Goal: Task Accomplishment & Management: Use online tool/utility

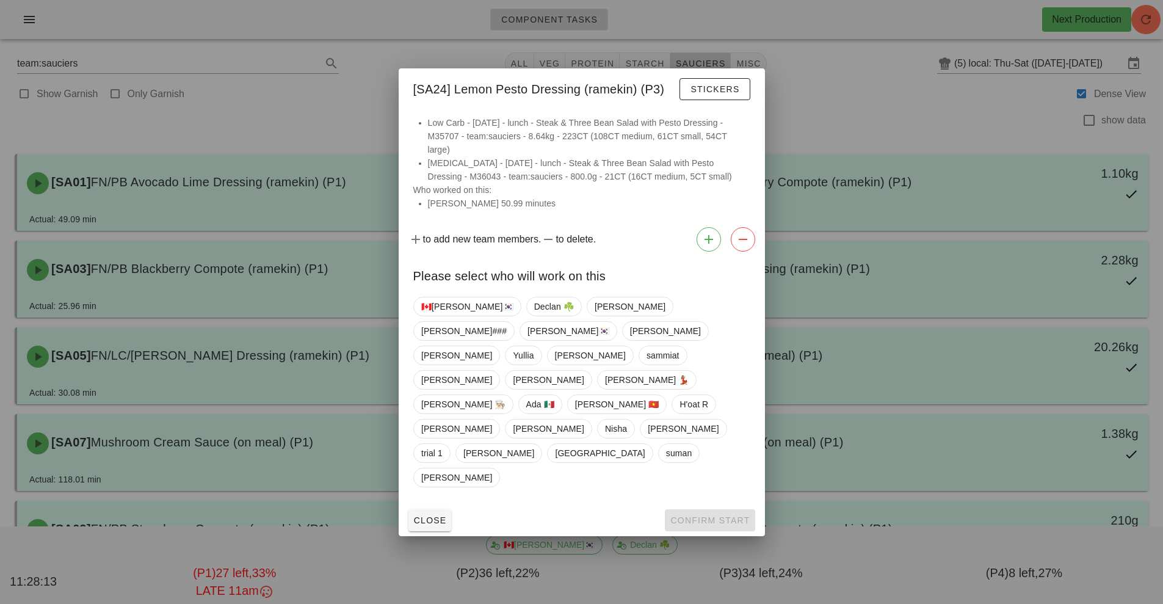
click at [289, 122] on div at bounding box center [581, 302] width 1163 height 604
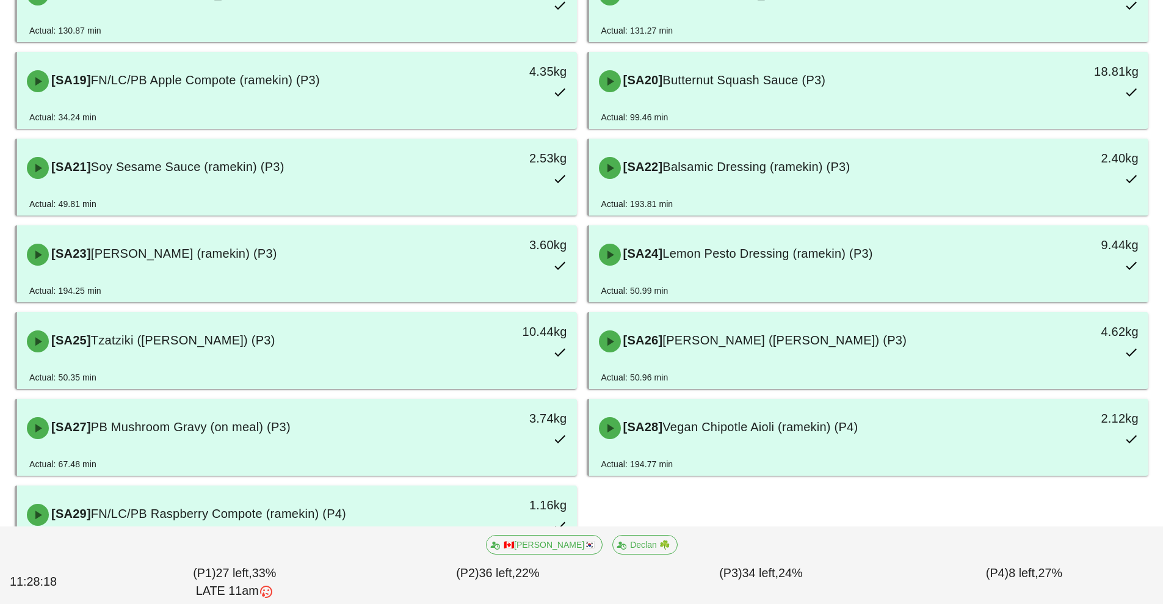
scroll to position [884, 0]
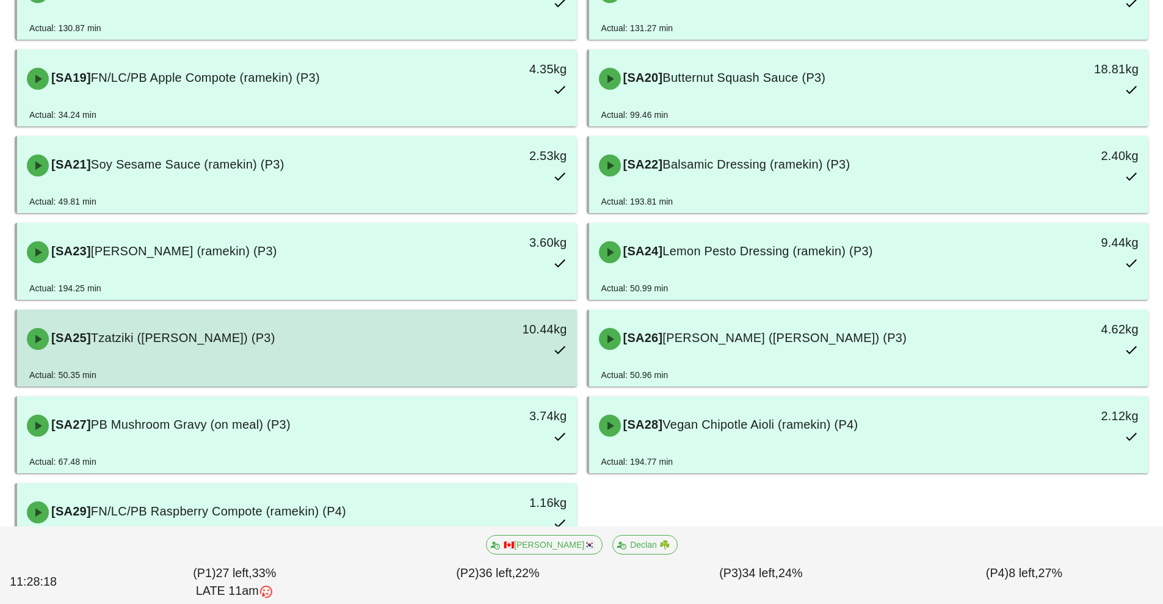
click at [169, 358] on div "[SA25] Tzatziki ([PERSON_NAME]) (P3) 10.44kg" at bounding box center [297, 339] width 555 height 54
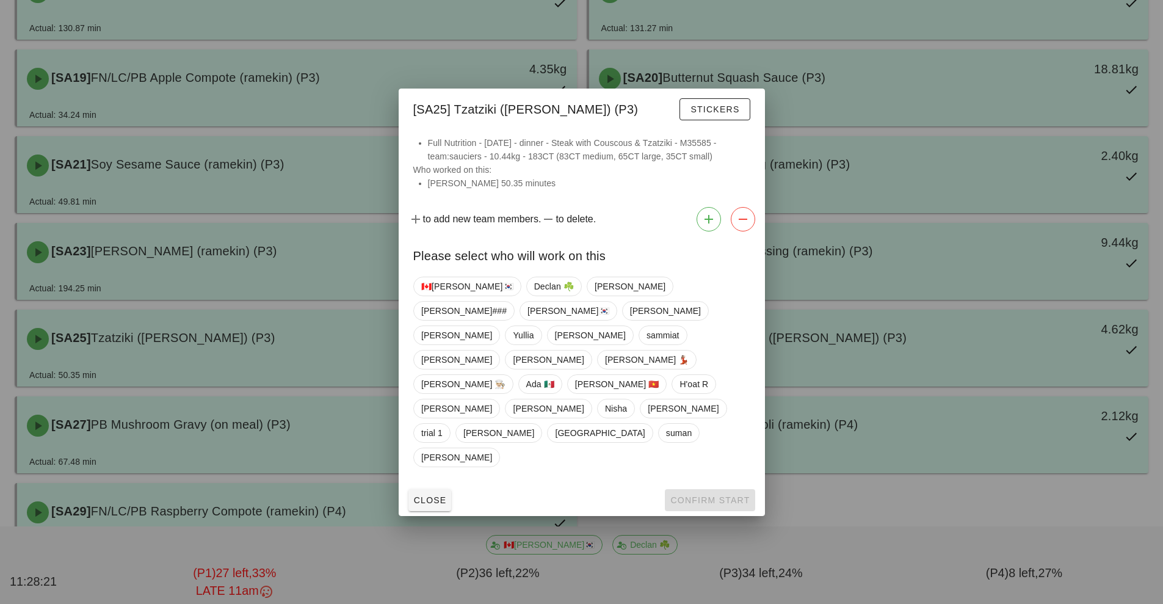
click at [215, 200] on div at bounding box center [581, 302] width 1163 height 604
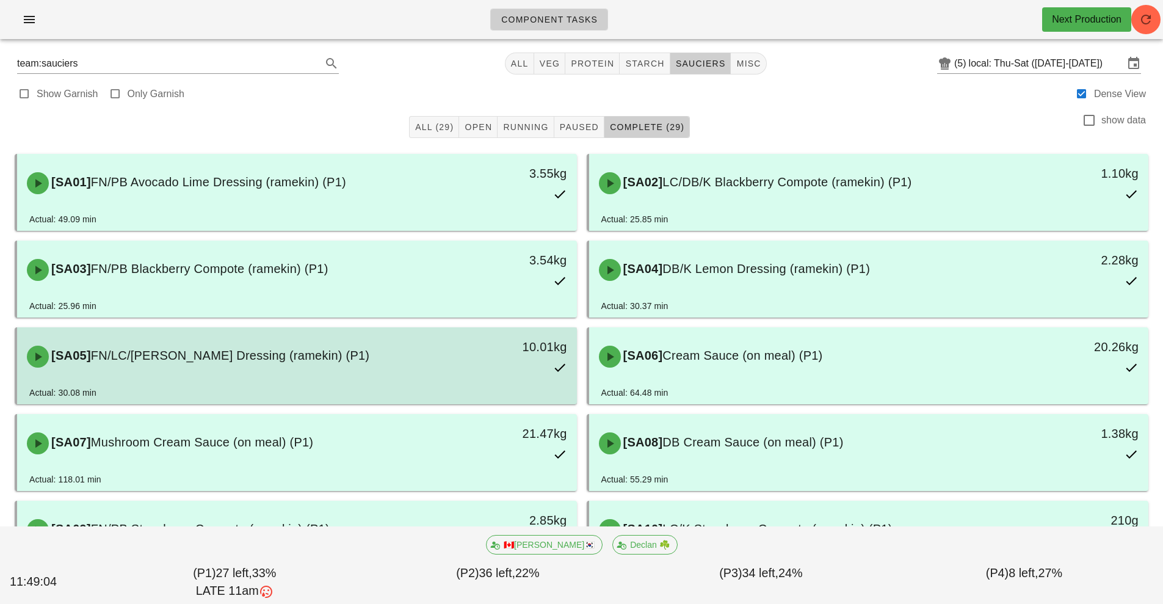
click at [98, 372] on div "[SA05] FN/LC/[PERSON_NAME] Dressing (ramekin) (P1)" at bounding box center [228, 356] width 416 height 37
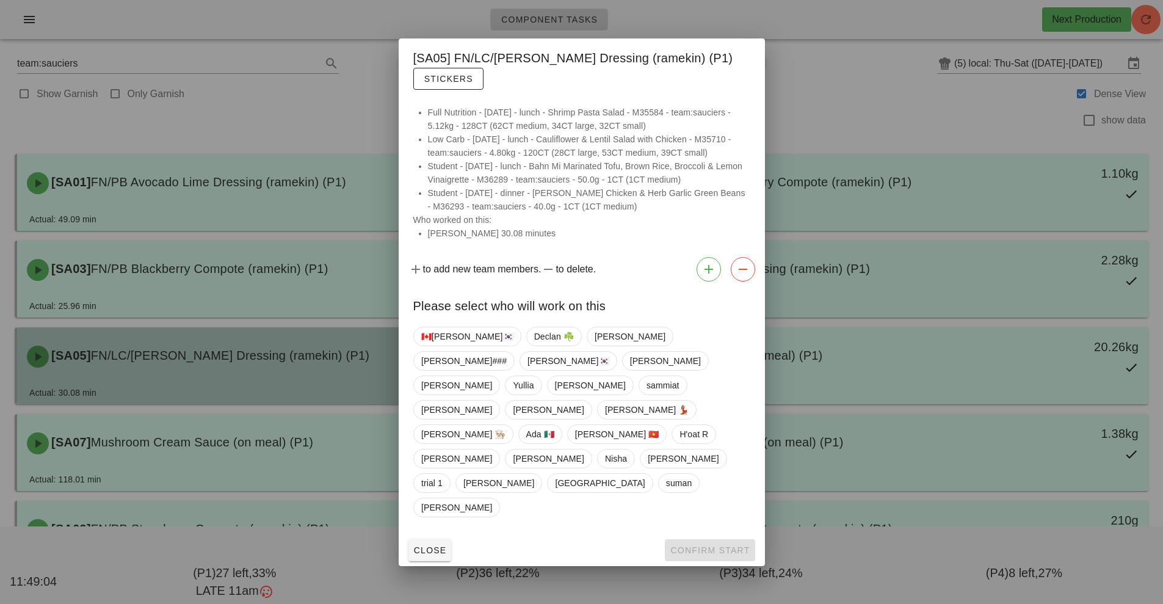
click at [122, 364] on div at bounding box center [581, 302] width 1163 height 604
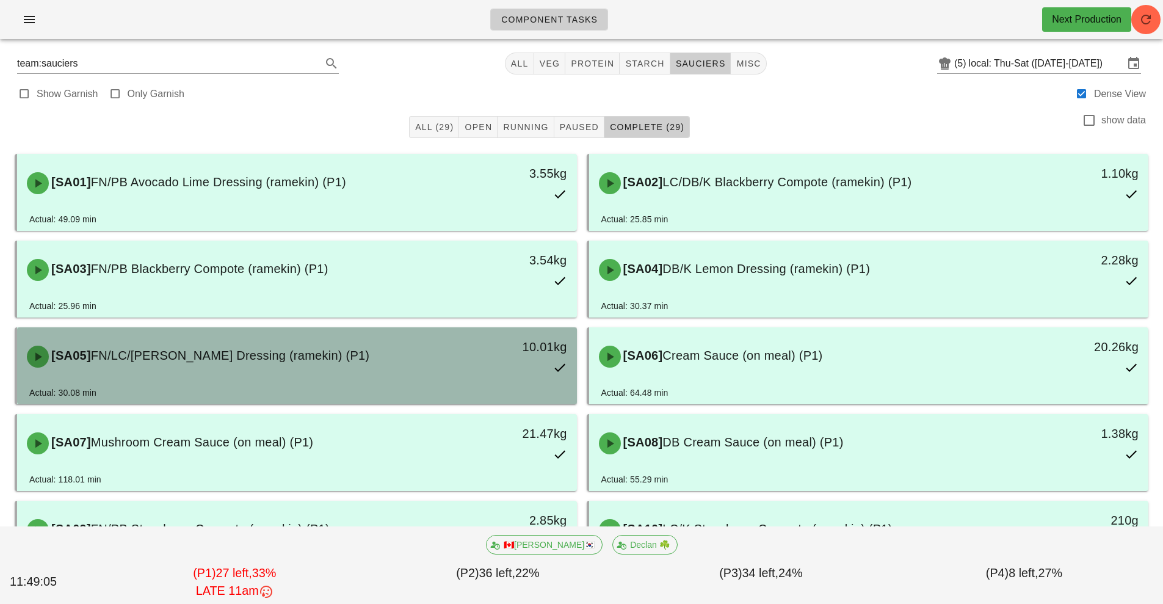
click at [95, 403] on div "Actual: 30.08 min" at bounding box center [296, 395] width 535 height 18
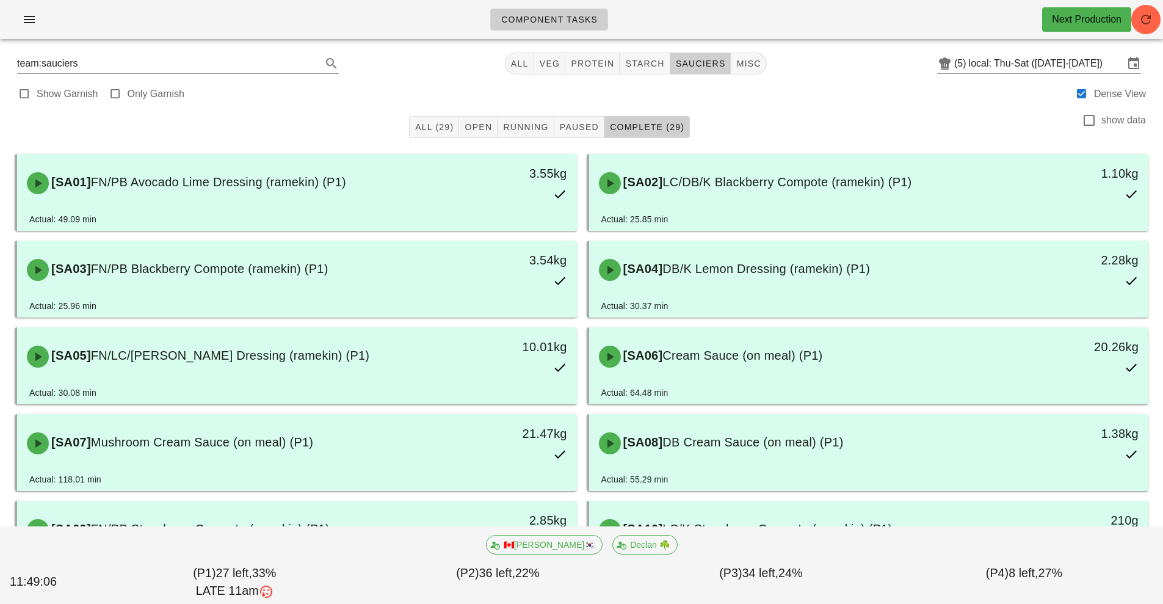
click at [160, 114] on div "All (29) Open Running Paused Complete (29) show data" at bounding box center [581, 126] width 1148 height 39
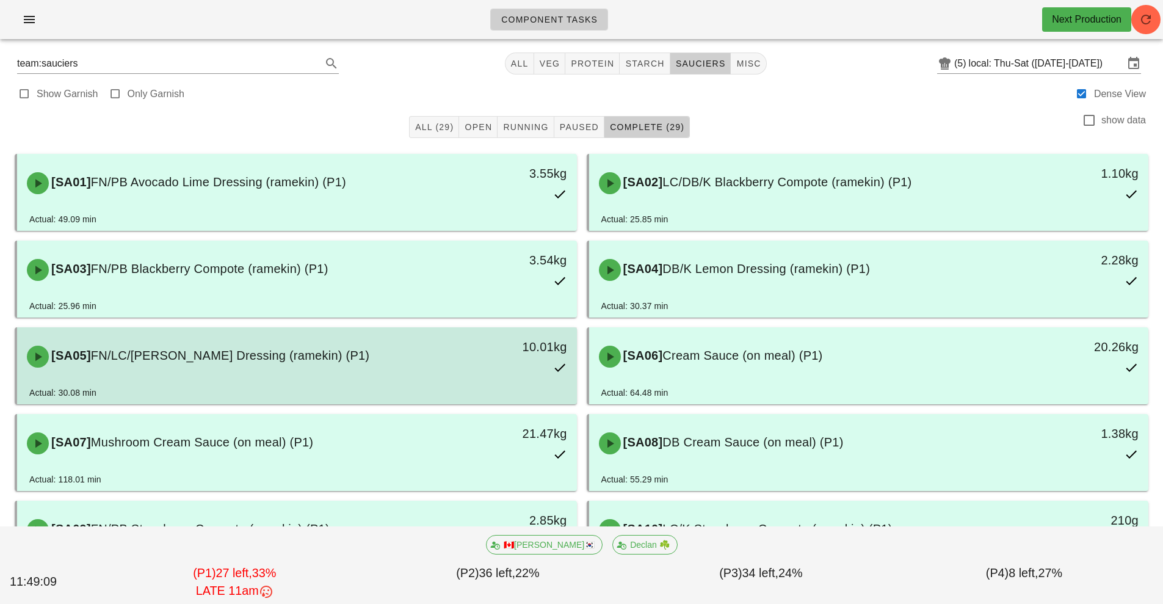
click at [428, 371] on div "[SA05] FN/LC/[PERSON_NAME] Dressing (ramekin) (P1)" at bounding box center [228, 356] width 416 height 37
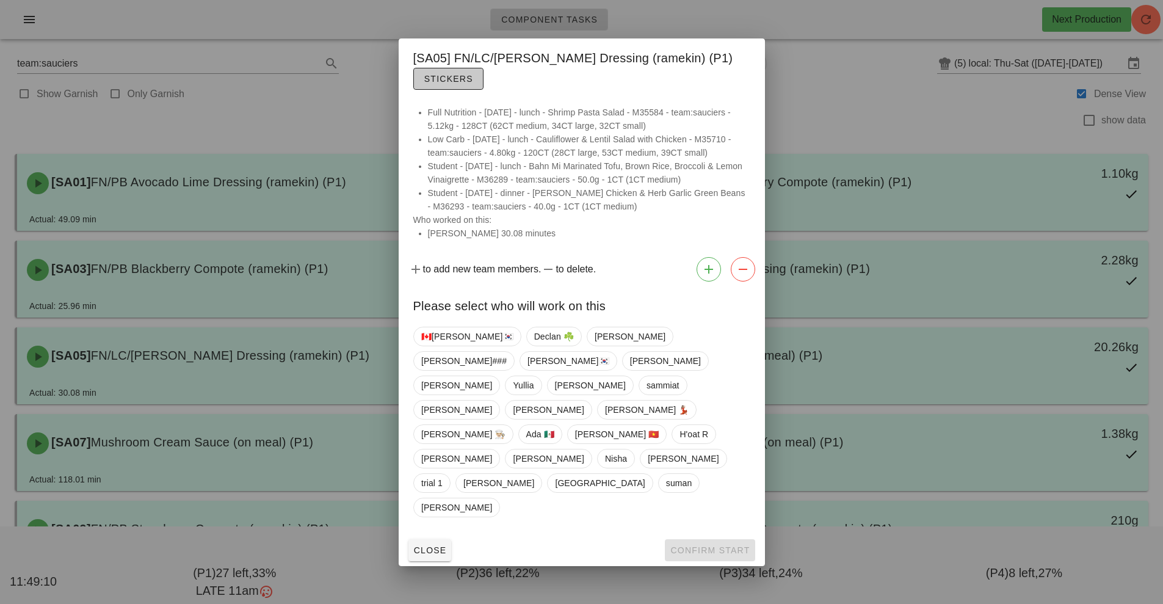
click at [436, 90] on button "Stickers" at bounding box center [448, 79] width 70 height 22
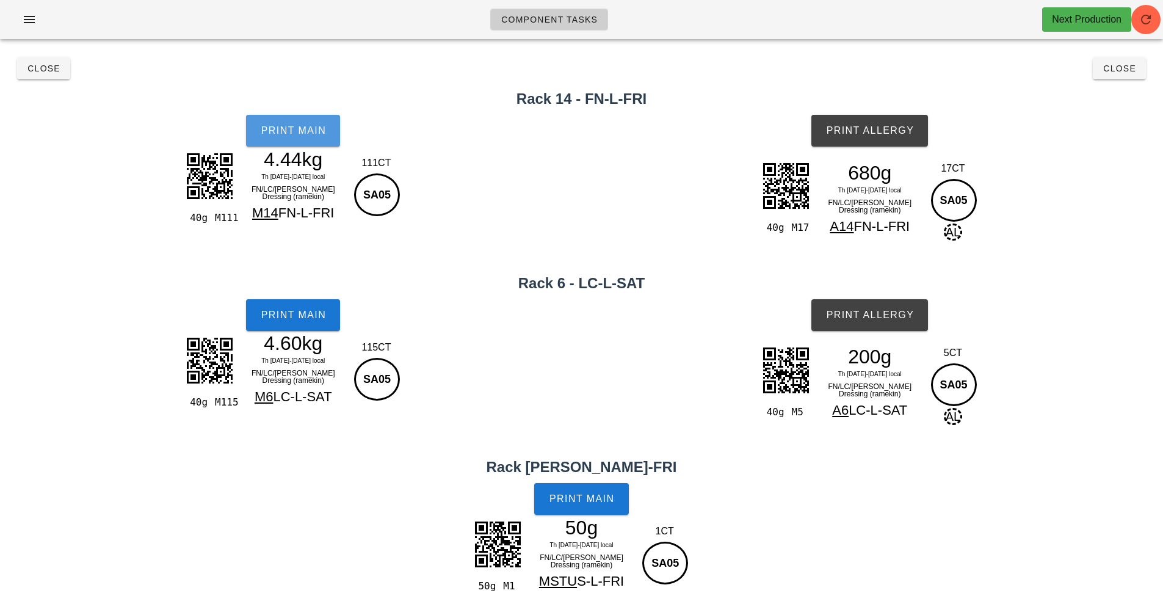
click at [298, 128] on span "Print Main" at bounding box center [293, 130] width 66 height 11
click at [303, 315] on span "Print Main" at bounding box center [293, 314] width 66 height 11
click at [878, 143] on button "Print Allergy" at bounding box center [869, 131] width 117 height 32
click at [896, 381] on div "FN/LC/[PERSON_NAME] Dressing (ramekin)" at bounding box center [870, 390] width 106 height 20
click at [883, 376] on span "Th [DATE]-[DATE] local" at bounding box center [869, 373] width 63 height 7
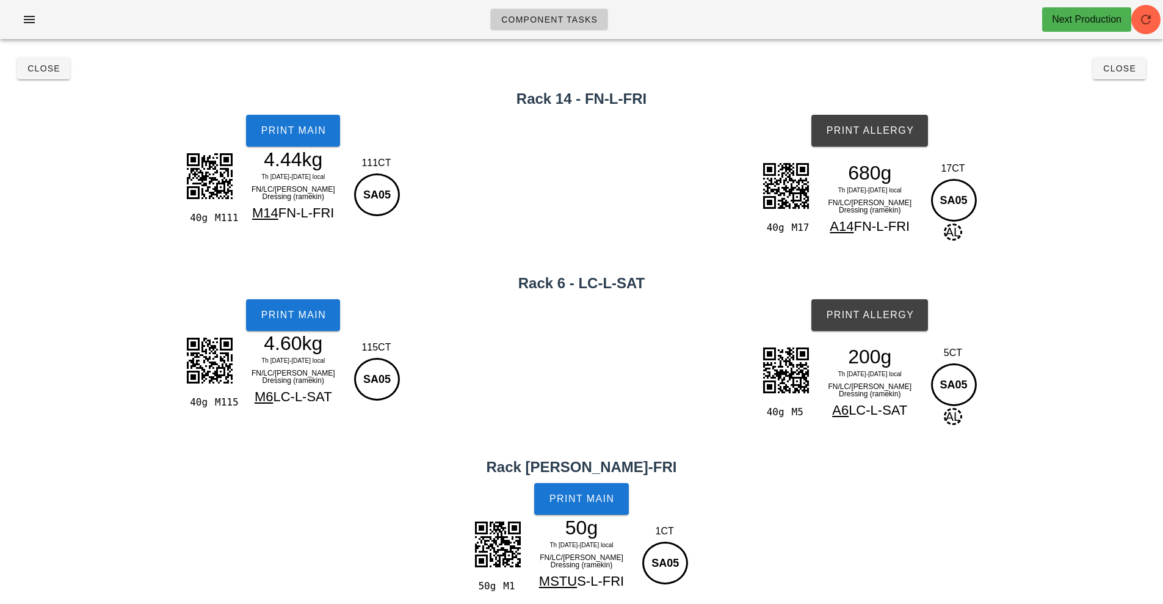
click at [851, 362] on div "200g" at bounding box center [870, 356] width 106 height 18
click at [839, 353] on div "200g" at bounding box center [870, 356] width 106 height 18
click at [857, 132] on span "Print Allergy" at bounding box center [869, 130] width 88 height 11
